Goal: Task Accomplishment & Management: Use online tool/utility

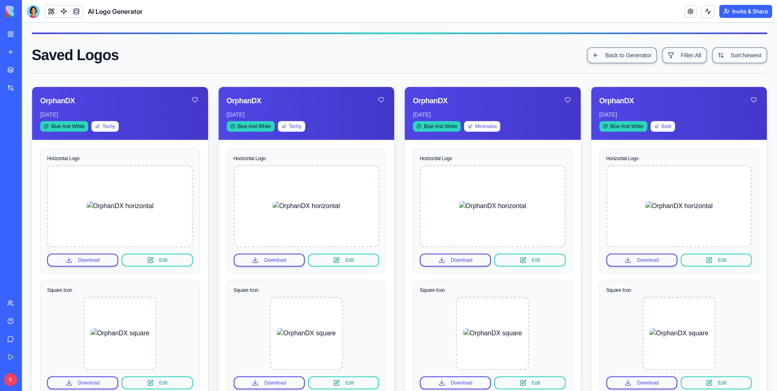
click at [30, 126] on div "CRM Pipeline" at bounding box center [18, 127] width 23 height 8
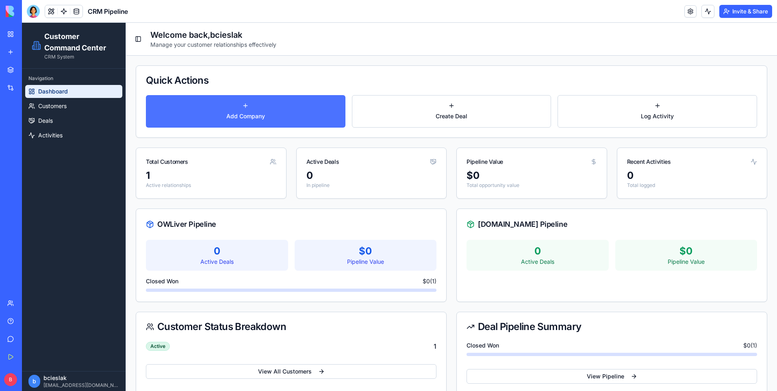
click at [260, 111] on button "Add Company" at bounding box center [246, 111] width 200 height 33
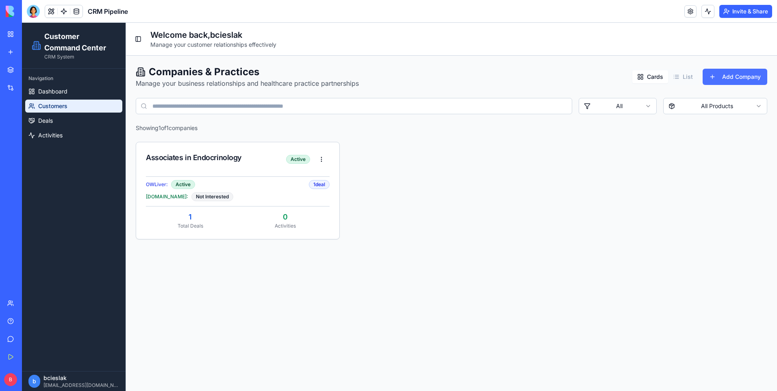
click at [722, 80] on button "Add Company" at bounding box center [735, 77] width 65 height 16
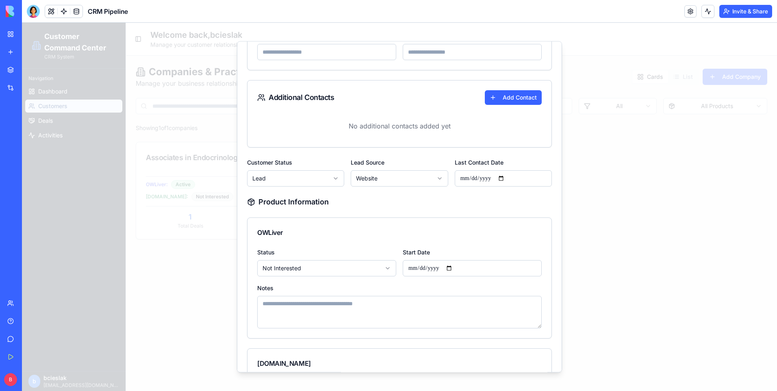
scroll to position [407, 0]
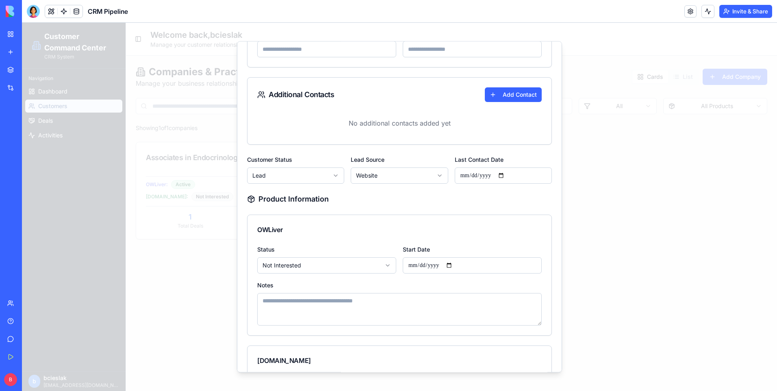
click at [332, 182] on body "**********" at bounding box center [399, 207] width 755 height 368
click at [373, 202] on body "**********" at bounding box center [399, 207] width 755 height 368
click at [428, 179] on body "**********" at bounding box center [399, 207] width 755 height 368
click at [476, 192] on body "**********" at bounding box center [399, 207] width 755 height 368
click at [333, 175] on body "**********" at bounding box center [399, 207] width 755 height 368
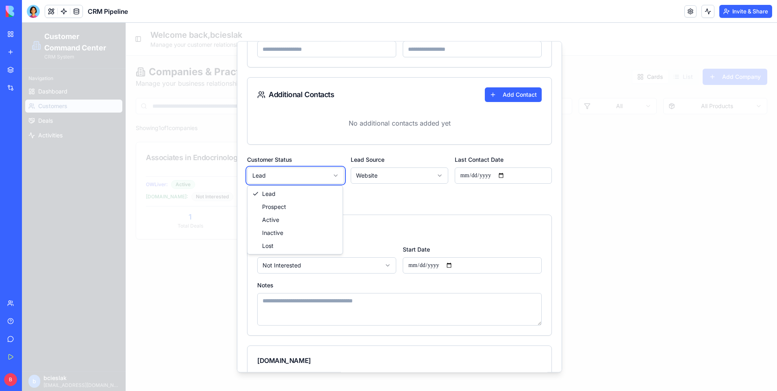
click at [359, 194] on body "**********" at bounding box center [399, 207] width 755 height 368
click at [195, 269] on div at bounding box center [399, 207] width 755 height 368
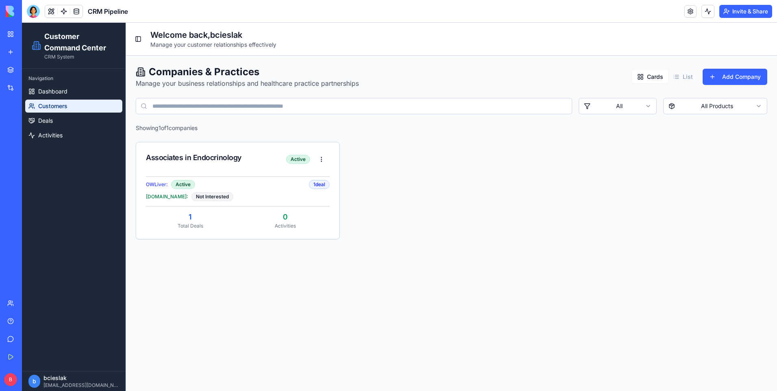
click at [33, 14] on div at bounding box center [33, 11] width 13 height 13
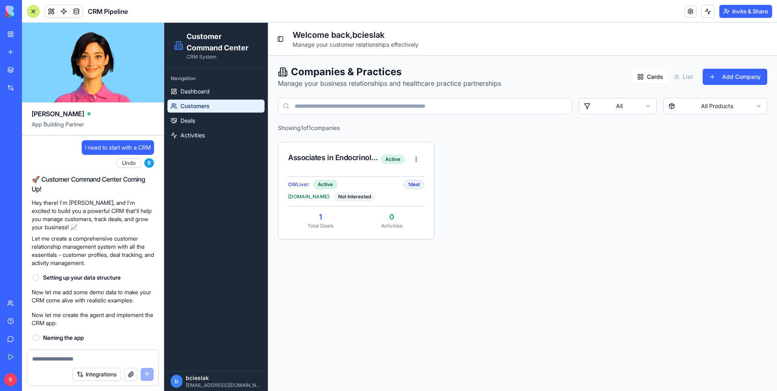
scroll to position [4361, 0]
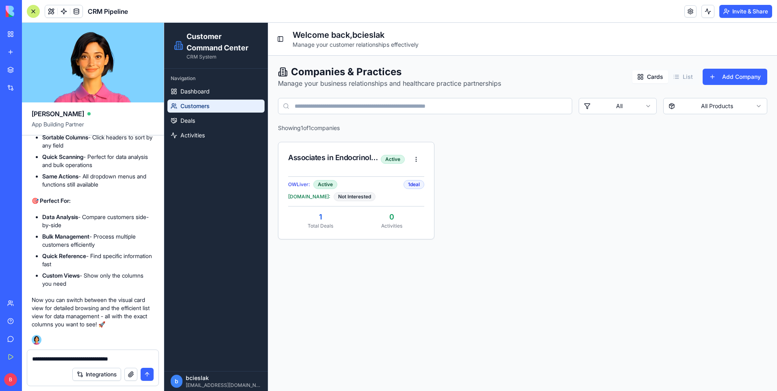
type textarea "**********"
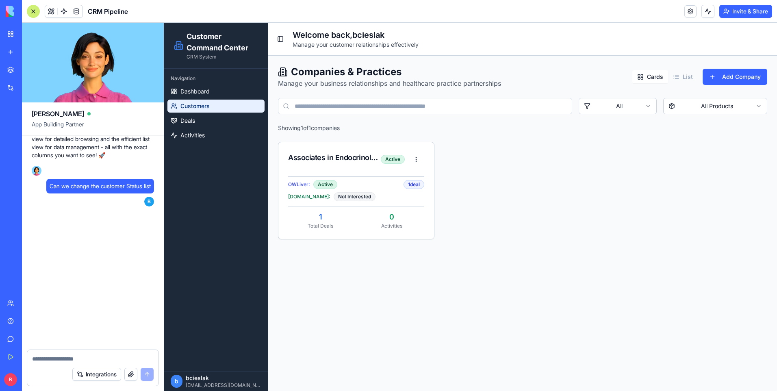
scroll to position [4636, 0]
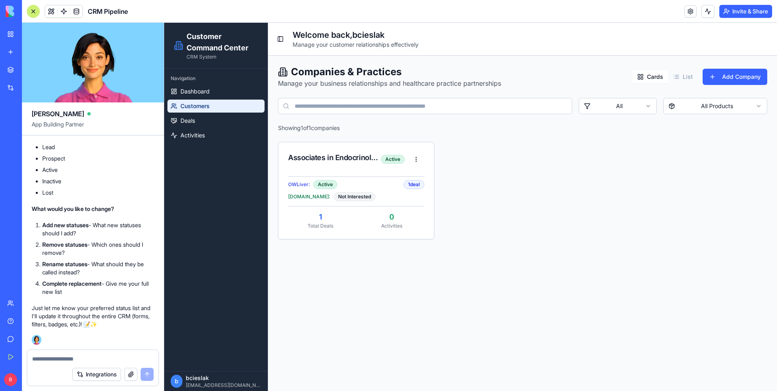
click at [124, 359] on textarea at bounding box center [93, 359] width 122 height 8
click at [130, 358] on textarea at bounding box center [93, 359] width 122 height 8
drag, startPoint x: 209, startPoint y: 184, endPoint x: 202, endPoint y: 172, distance: 13.6
click at [209, 185] on div "Navigation Dashboard Customers Deals Activities" at bounding box center [216, 220] width 104 height 303
click at [50, 74] on video at bounding box center [93, 63] width 142 height 80
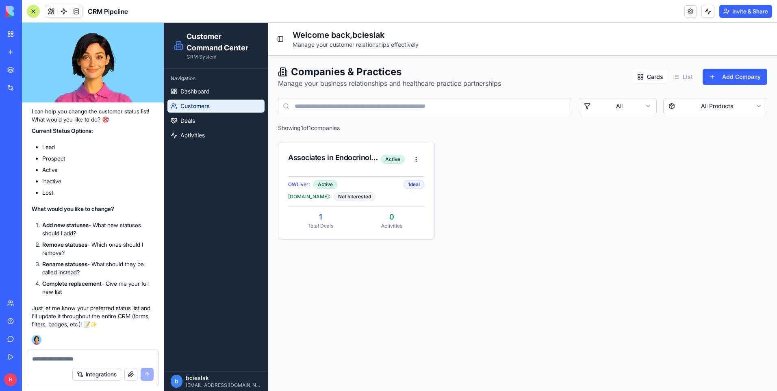
scroll to position [4603, 0]
click at [39, 14] on div at bounding box center [33, 11] width 13 height 13
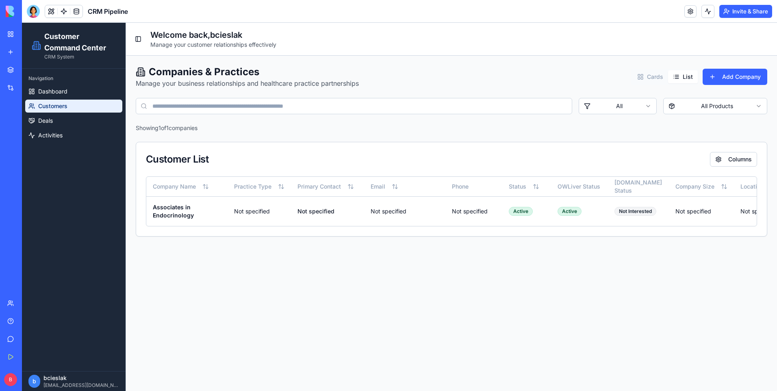
click at [683, 80] on button "List" at bounding box center [683, 76] width 30 height 13
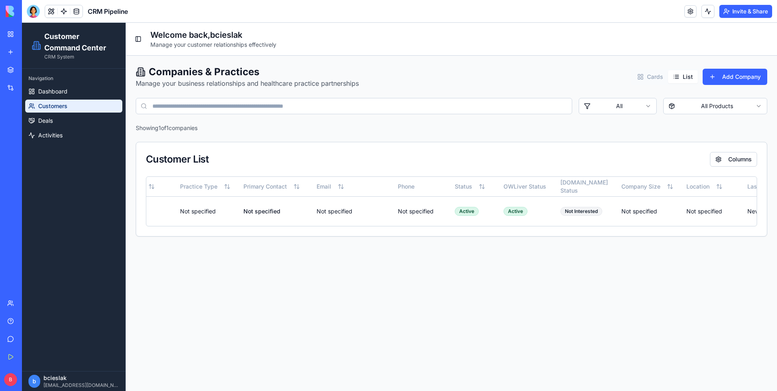
scroll to position [0, 0]
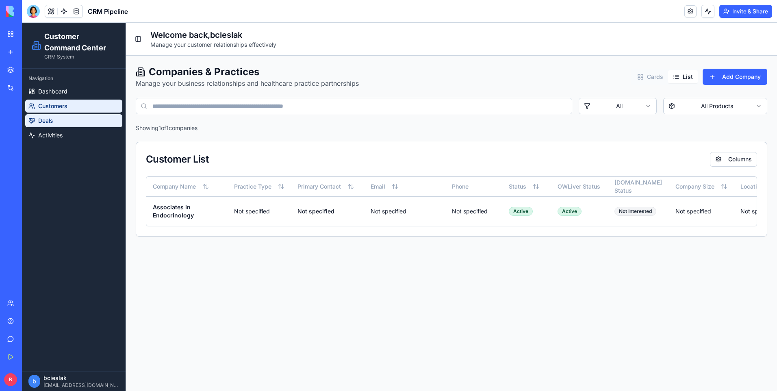
click at [86, 121] on link "Deals" at bounding box center [73, 120] width 97 height 13
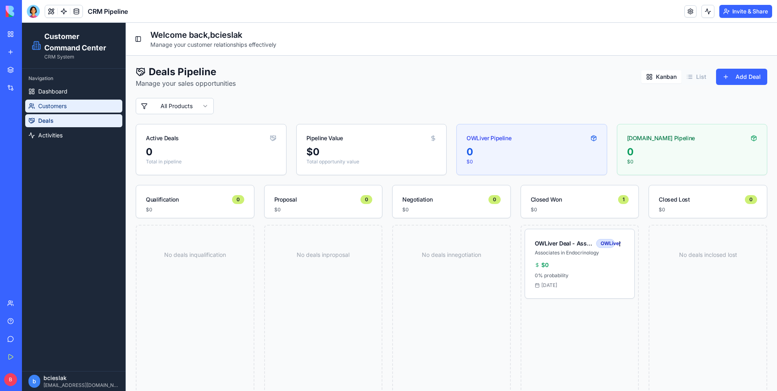
click at [98, 105] on link "Customers" at bounding box center [73, 106] width 97 height 13
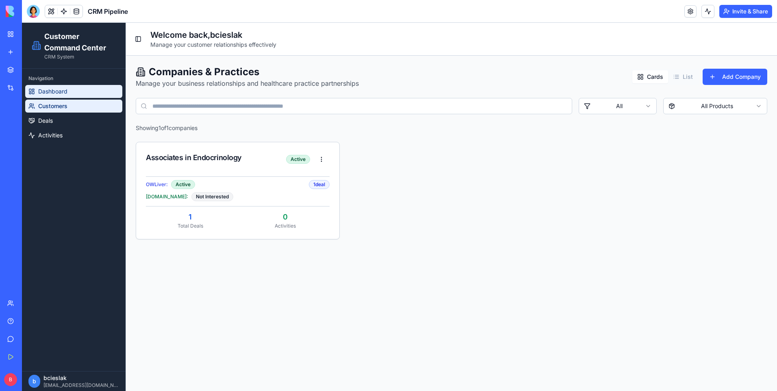
click at [93, 91] on link "Dashboard" at bounding box center [73, 91] width 97 height 13
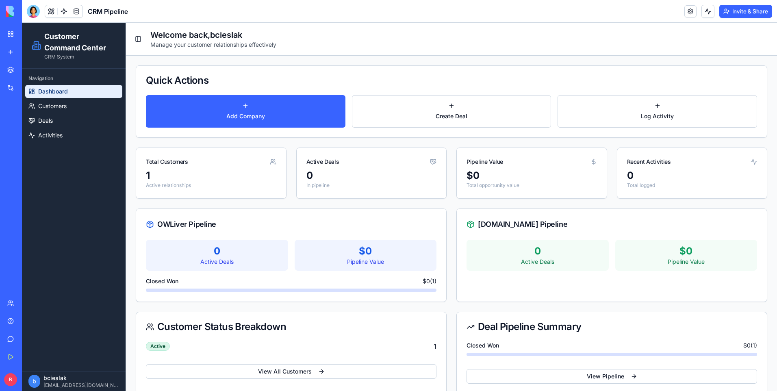
click at [88, 92] on link "Dashboard" at bounding box center [73, 91] width 97 height 13
click at [567, 102] on button "Log Activity" at bounding box center [658, 111] width 200 height 33
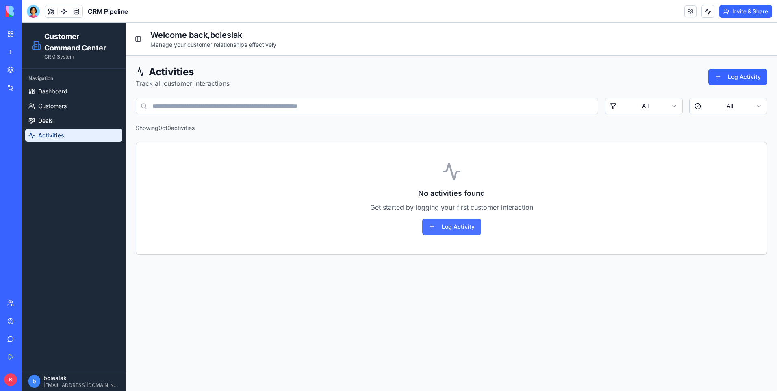
click at [469, 226] on button "Log Activity" at bounding box center [451, 227] width 59 height 16
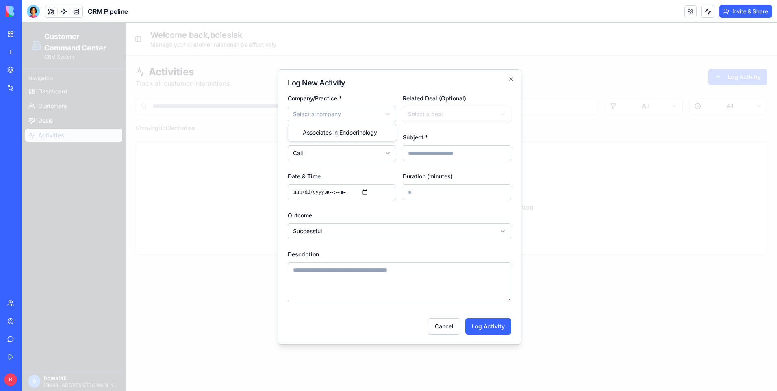
click at [368, 116] on body "**********" at bounding box center [399, 207] width 755 height 368
click at [514, 81] on icon "button" at bounding box center [511, 79] width 7 height 7
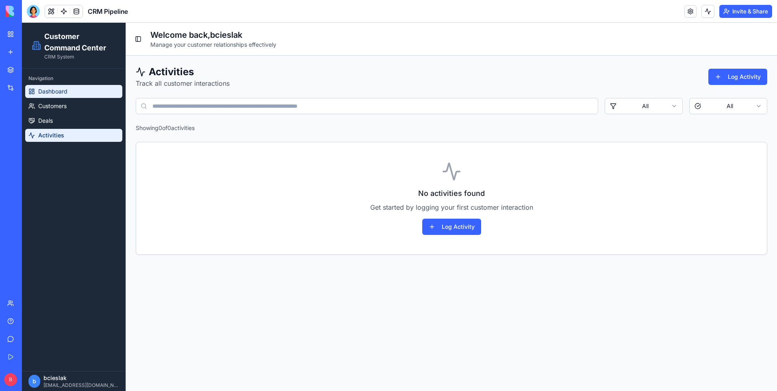
click at [87, 92] on link "Dashboard" at bounding box center [73, 91] width 97 height 13
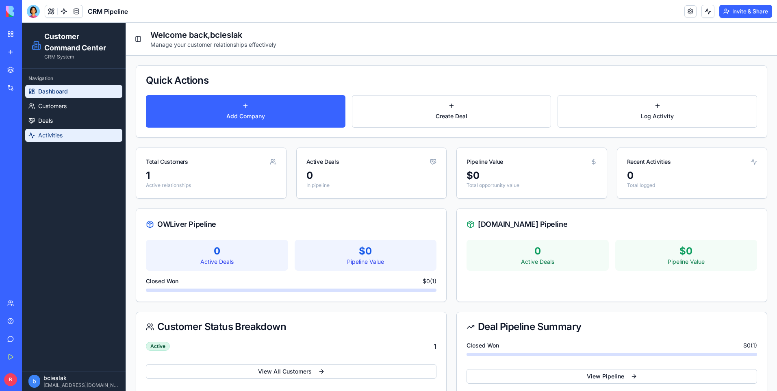
click at [75, 138] on link "Activities" at bounding box center [73, 135] width 97 height 13
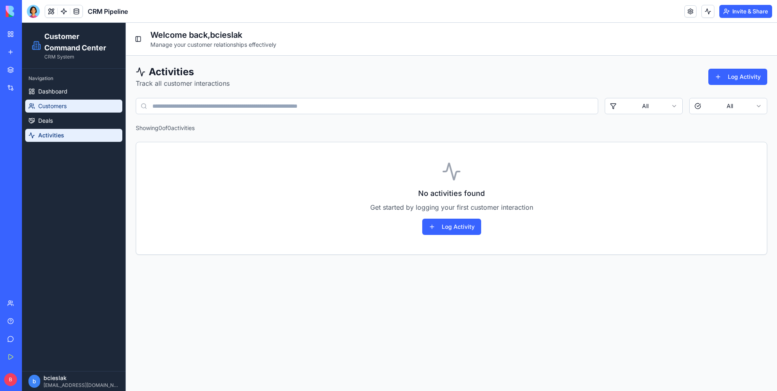
click at [34, 13] on div at bounding box center [33, 11] width 13 height 13
click at [457, 232] on button "Log Activity" at bounding box center [451, 227] width 59 height 16
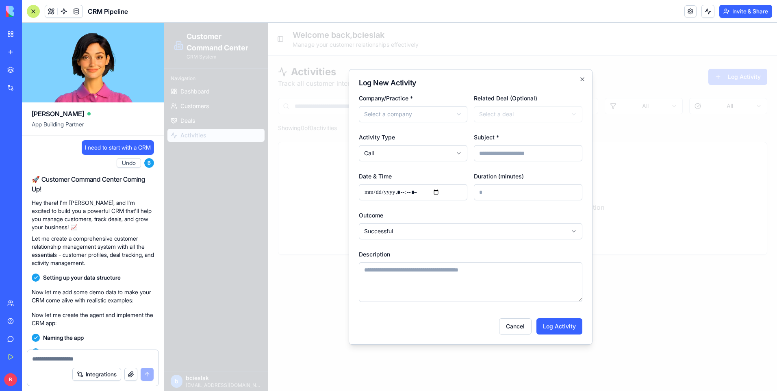
scroll to position [4636, 0]
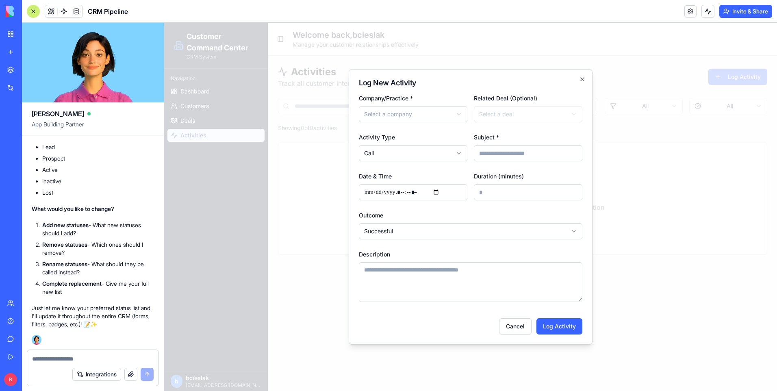
click at [409, 227] on body "**********" at bounding box center [470, 207] width 613 height 368
click at [315, 234] on div at bounding box center [470, 207] width 613 height 368
click at [494, 152] on input "Subject *" at bounding box center [528, 153] width 109 height 16
click at [618, 205] on div at bounding box center [470, 207] width 613 height 368
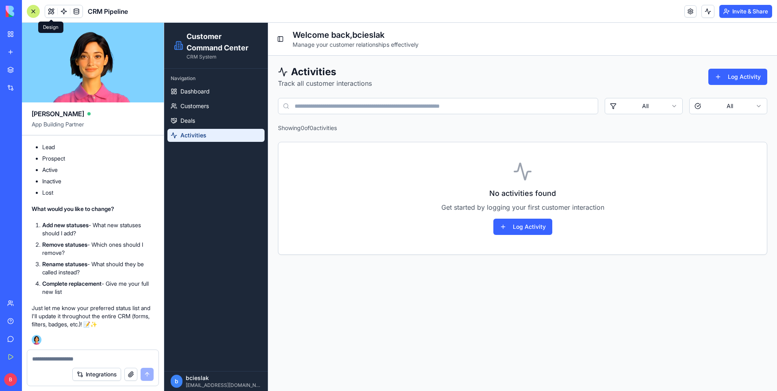
click at [35, 10] on div at bounding box center [33, 11] width 13 height 13
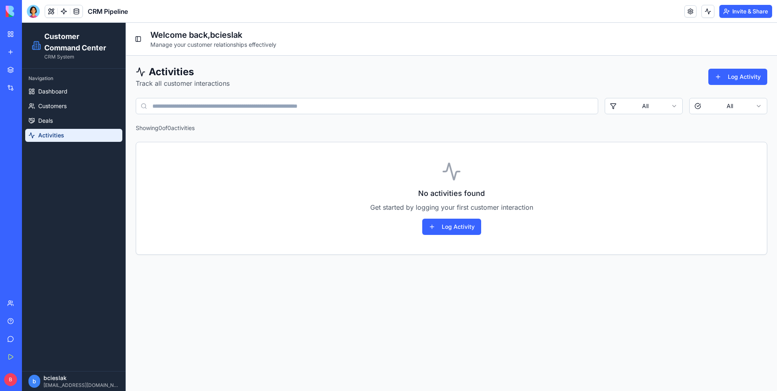
click at [14, 113] on span "Recent" at bounding box center [10, 112] width 17 height 7
click at [30, 33] on div "My Workspace" at bounding box center [25, 34] width 11 height 8
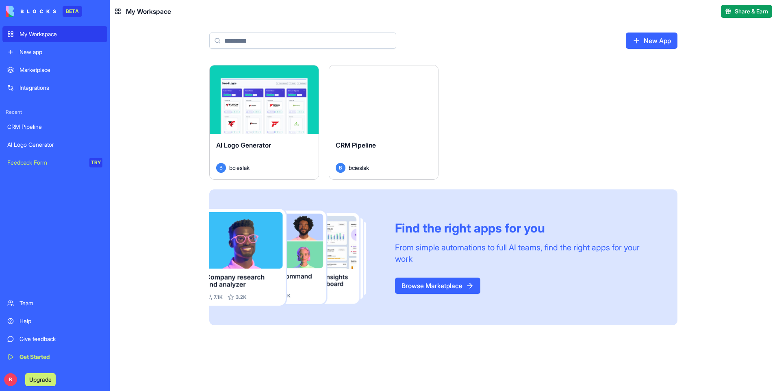
click at [405, 283] on link "Browse Marketplace" at bounding box center [437, 286] width 85 height 16
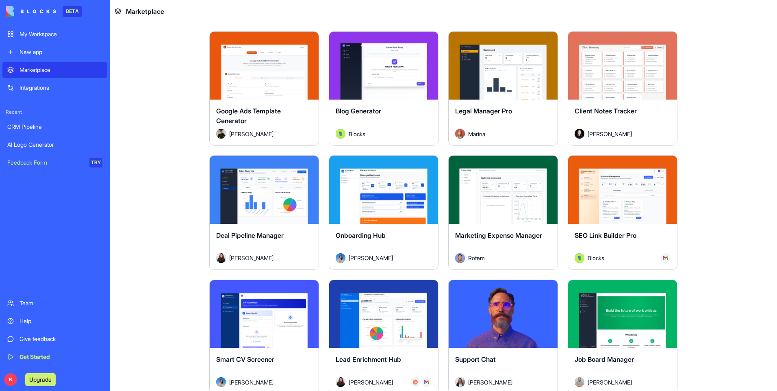
scroll to position [2033, 0]
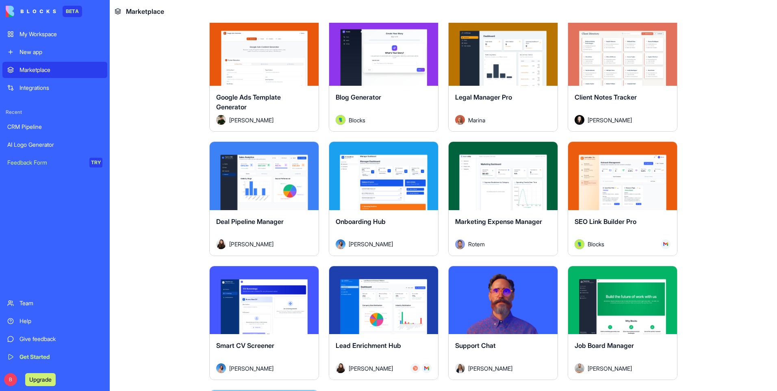
click at [258, 179] on button "Explore" at bounding box center [264, 176] width 61 height 16
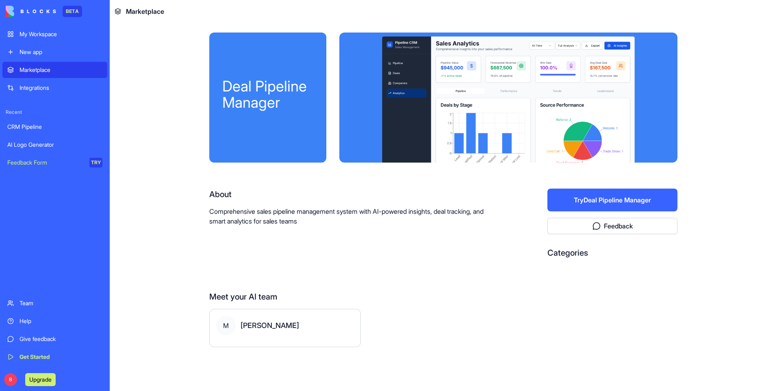
click at [522, 201] on div "About Comprehensive sales pipeline management system with AI-powered insights, …" at bounding box center [443, 227] width 468 height 76
click at [44, 72] on div "Marketplace" at bounding box center [61, 70] width 83 height 8
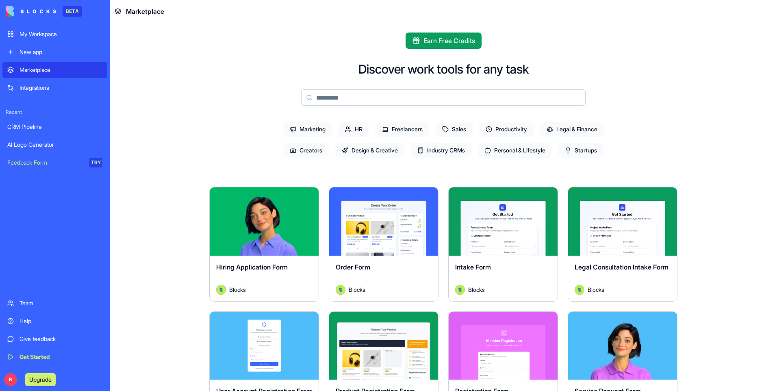
click at [55, 130] on div "CRM Pipeline" at bounding box center [54, 127] width 95 height 8
click at [40, 127] on div "CRM Pipeline" at bounding box center [54, 127] width 95 height 8
